Goal: Transaction & Acquisition: Download file/media

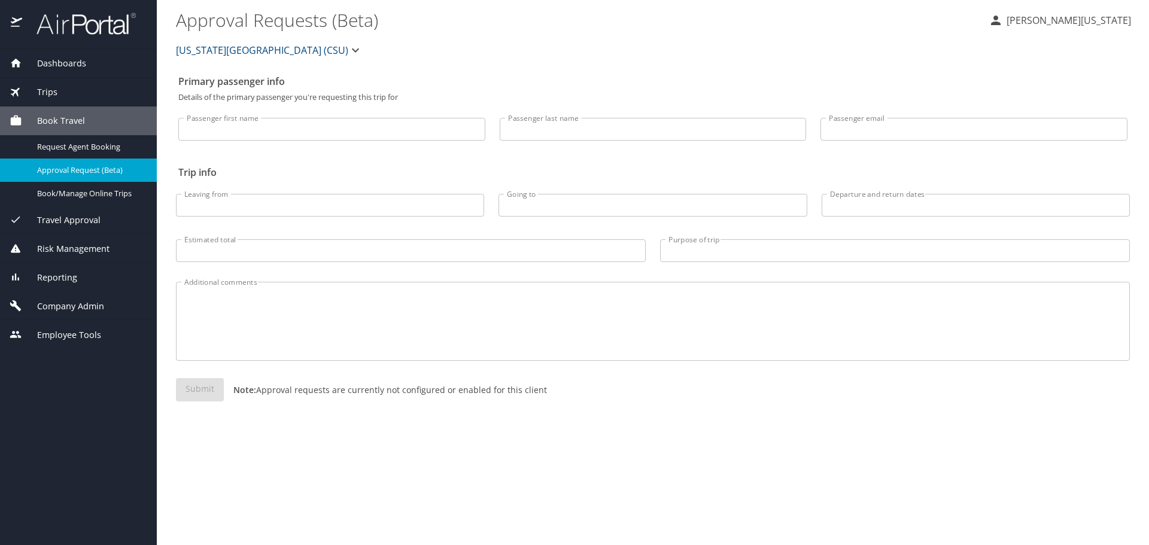
click at [77, 60] on span "Dashboards" at bounding box center [54, 63] width 64 height 13
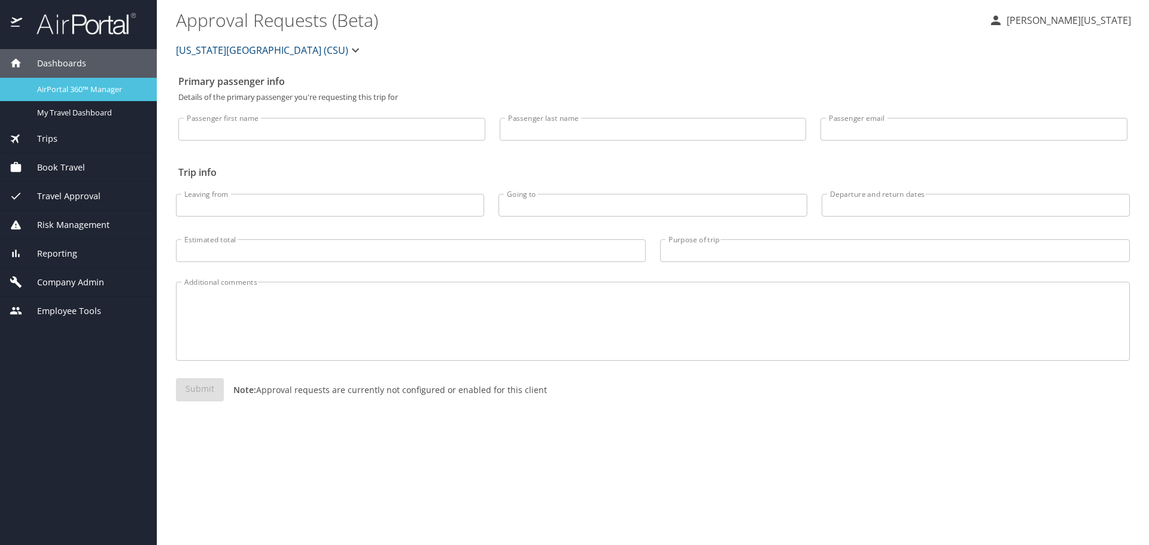
click at [86, 87] on span "AirPortal 360™ Manager" at bounding box center [89, 89] width 105 height 11
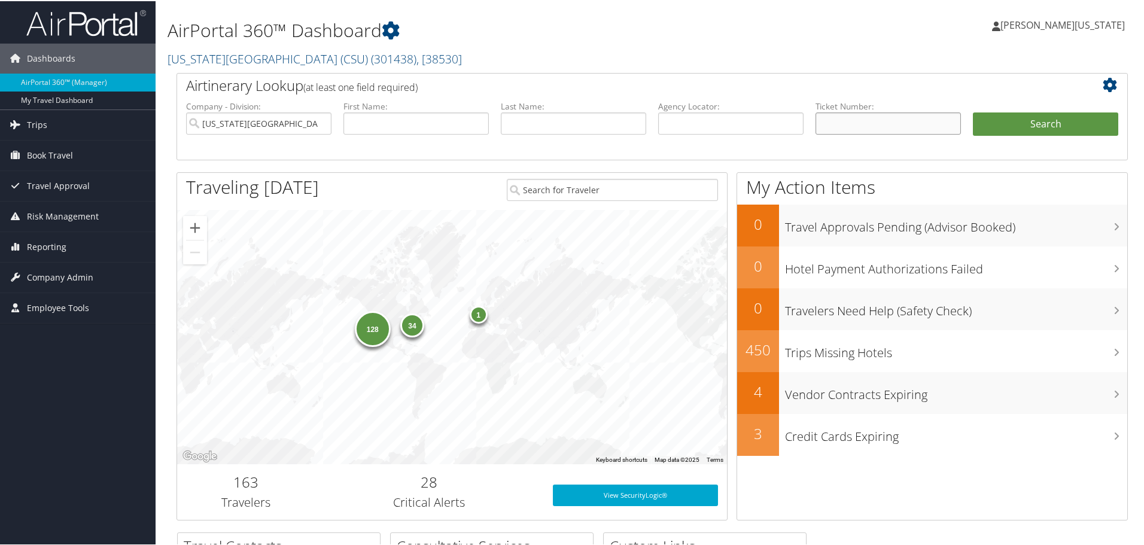
click at [851, 121] on input "text" at bounding box center [888, 122] width 145 height 22
paste input "5267309042391"
type input "5267309042391"
click at [973, 111] on button "Search" at bounding box center [1045, 123] width 145 height 24
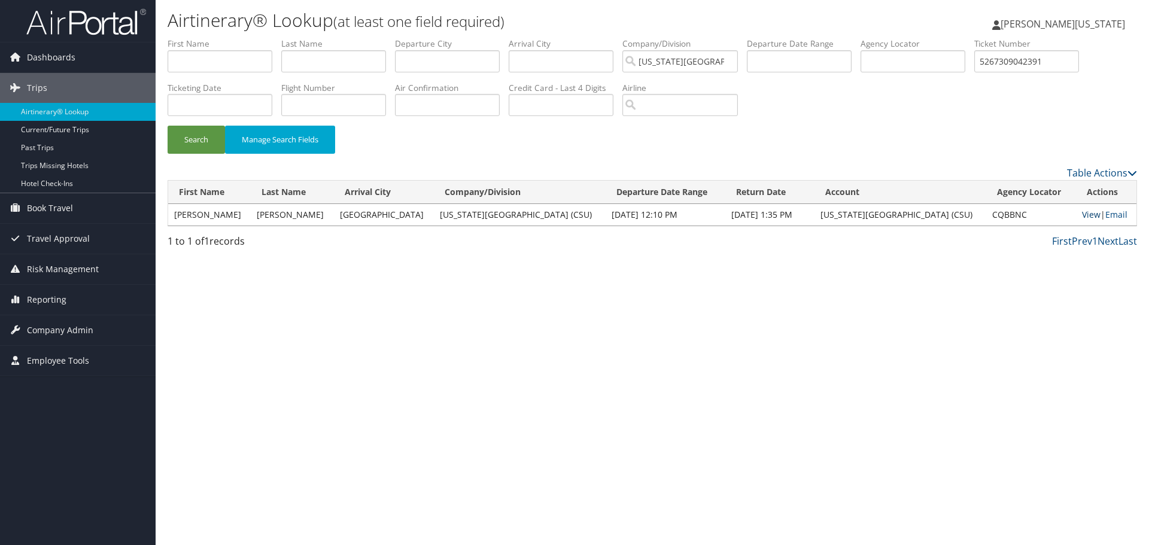
click at [1082, 218] on link "View" at bounding box center [1091, 214] width 19 height 11
click at [1033, 57] on input "5267309042391" at bounding box center [1026, 61] width 105 height 22
paste input "8915007"
type input "5267308915007"
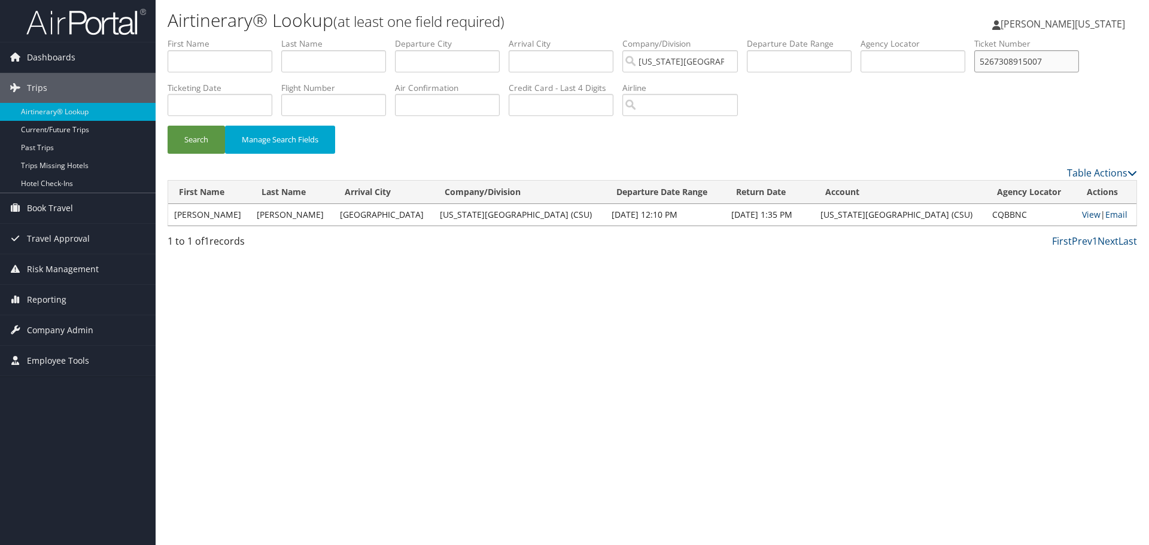
click at [168, 126] on button "Search" at bounding box center [196, 140] width 57 height 28
click at [1083, 214] on link "View" at bounding box center [1092, 214] width 19 height 11
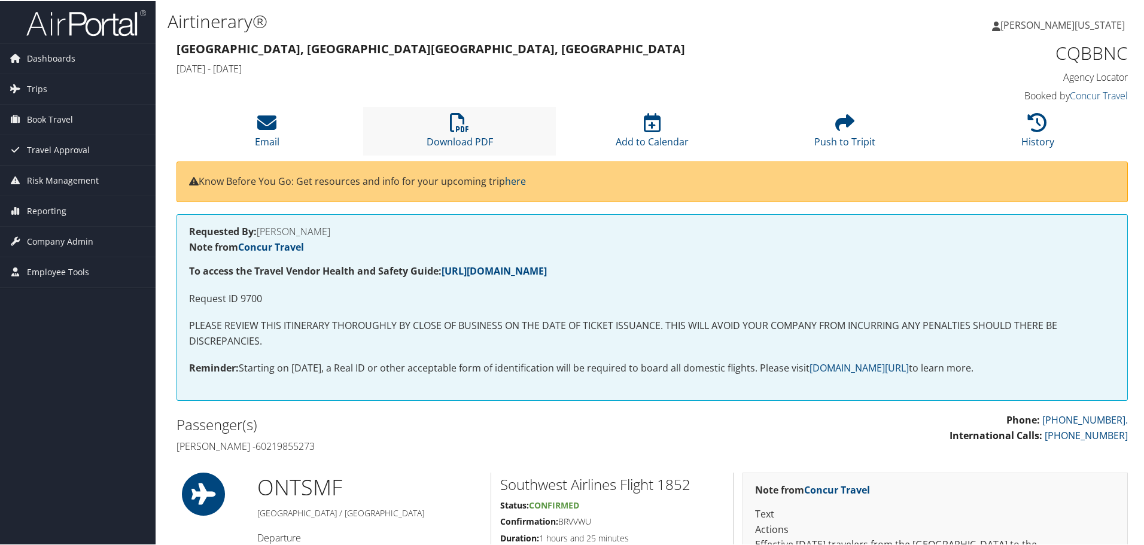
click at [440, 123] on li "Download PDF" at bounding box center [459, 130] width 193 height 48
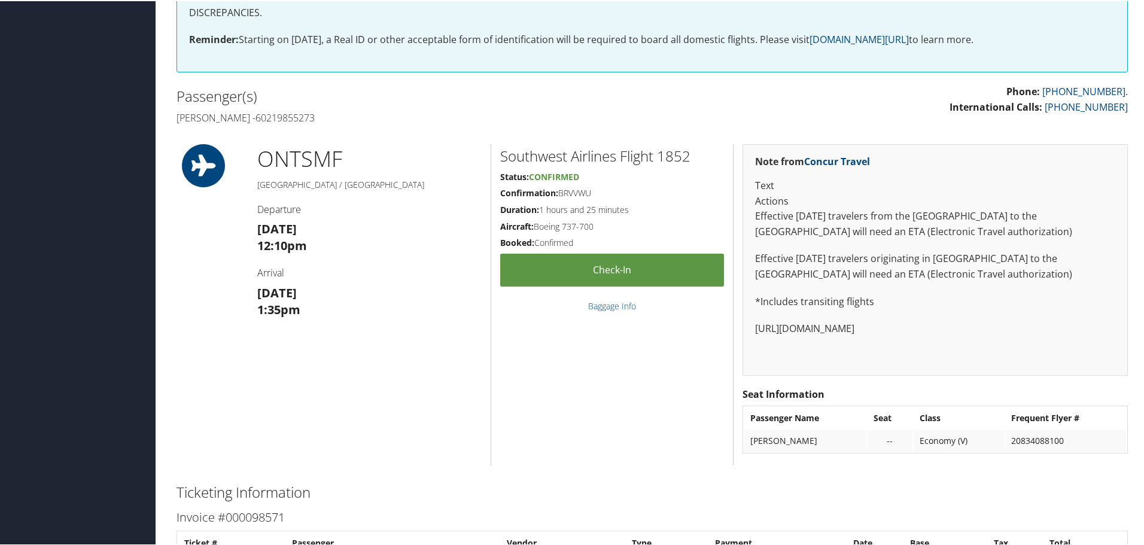
scroll to position [299, 0]
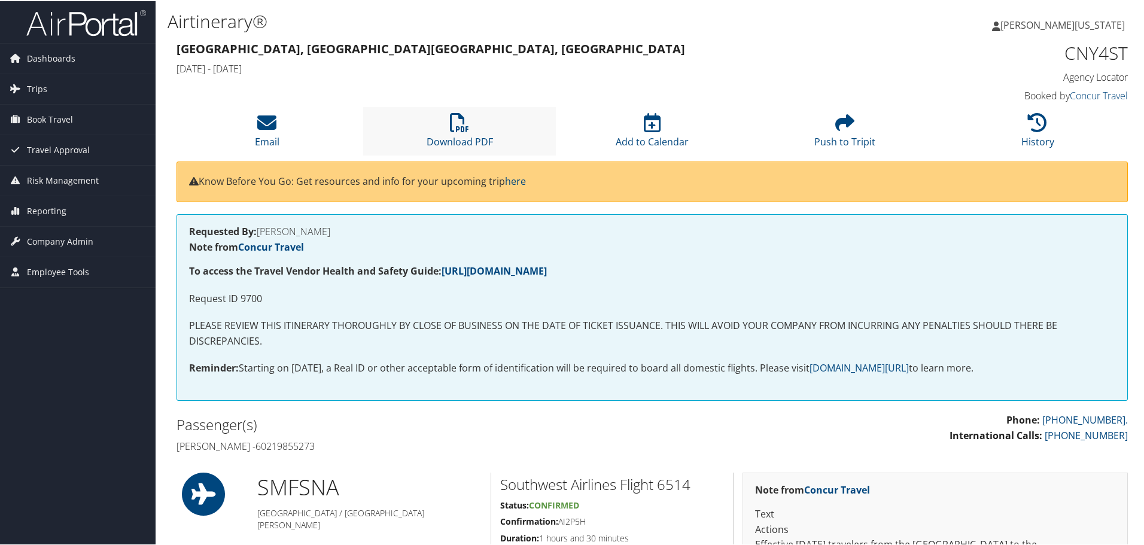
click at [469, 128] on li "Download PDF" at bounding box center [459, 130] width 193 height 48
